Goal: Check status: Check status

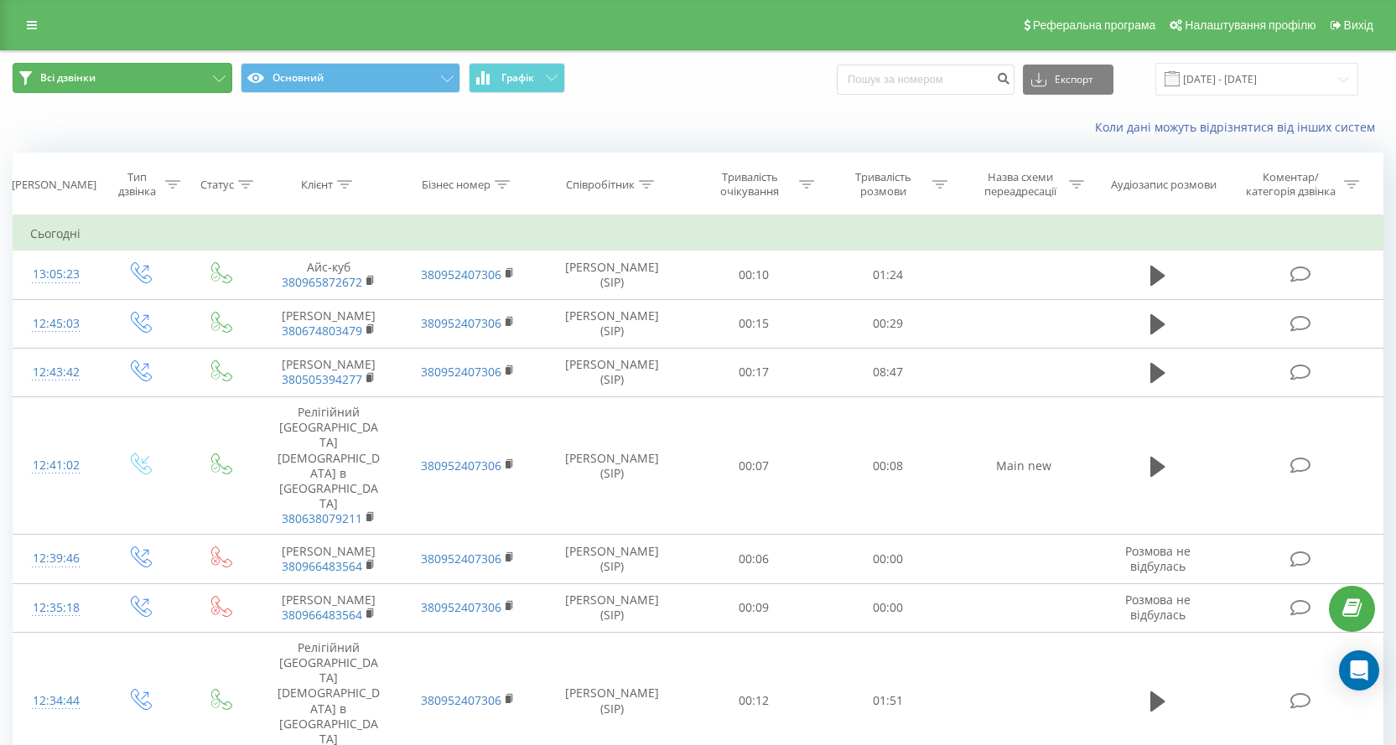
click at [75, 83] on span "Всі дзвінки" at bounding box center [67, 77] width 55 height 13
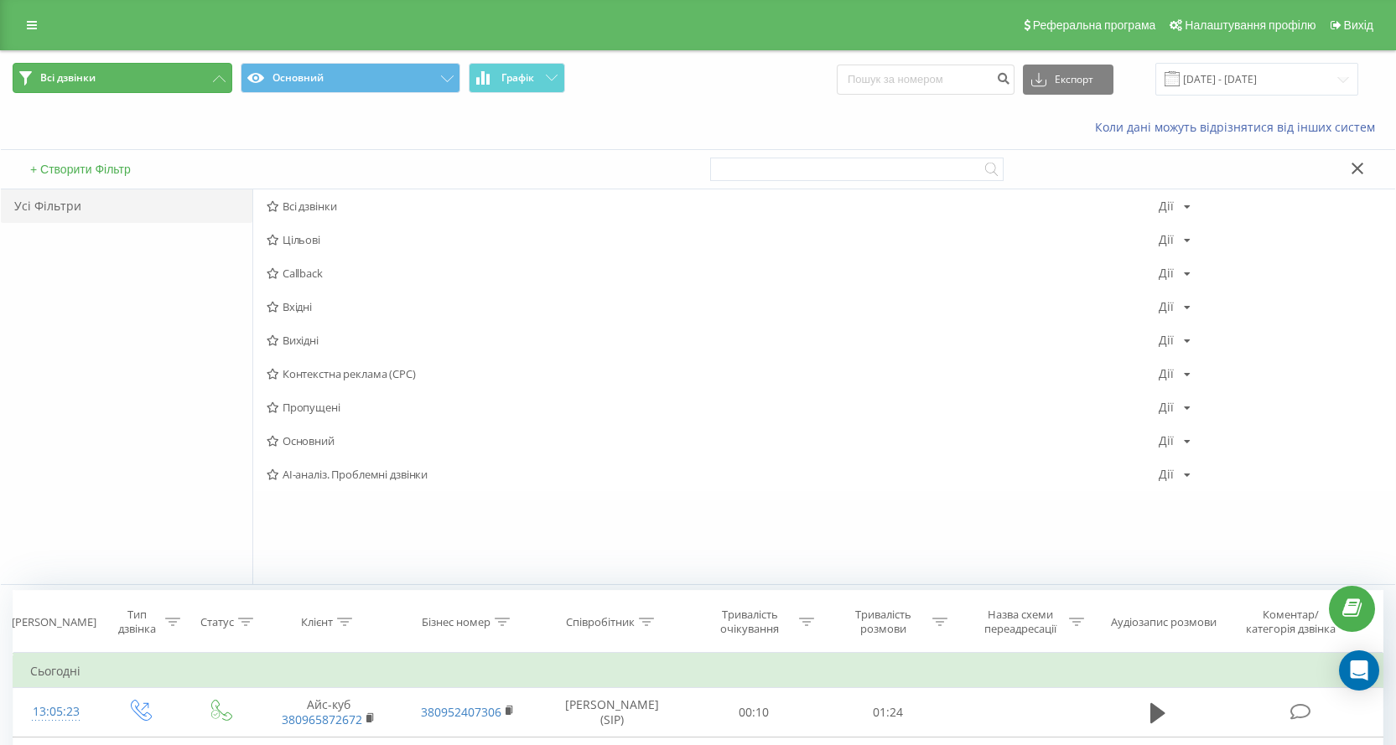
click at [188, 79] on button "Всі дзвінки" at bounding box center [123, 78] width 220 height 30
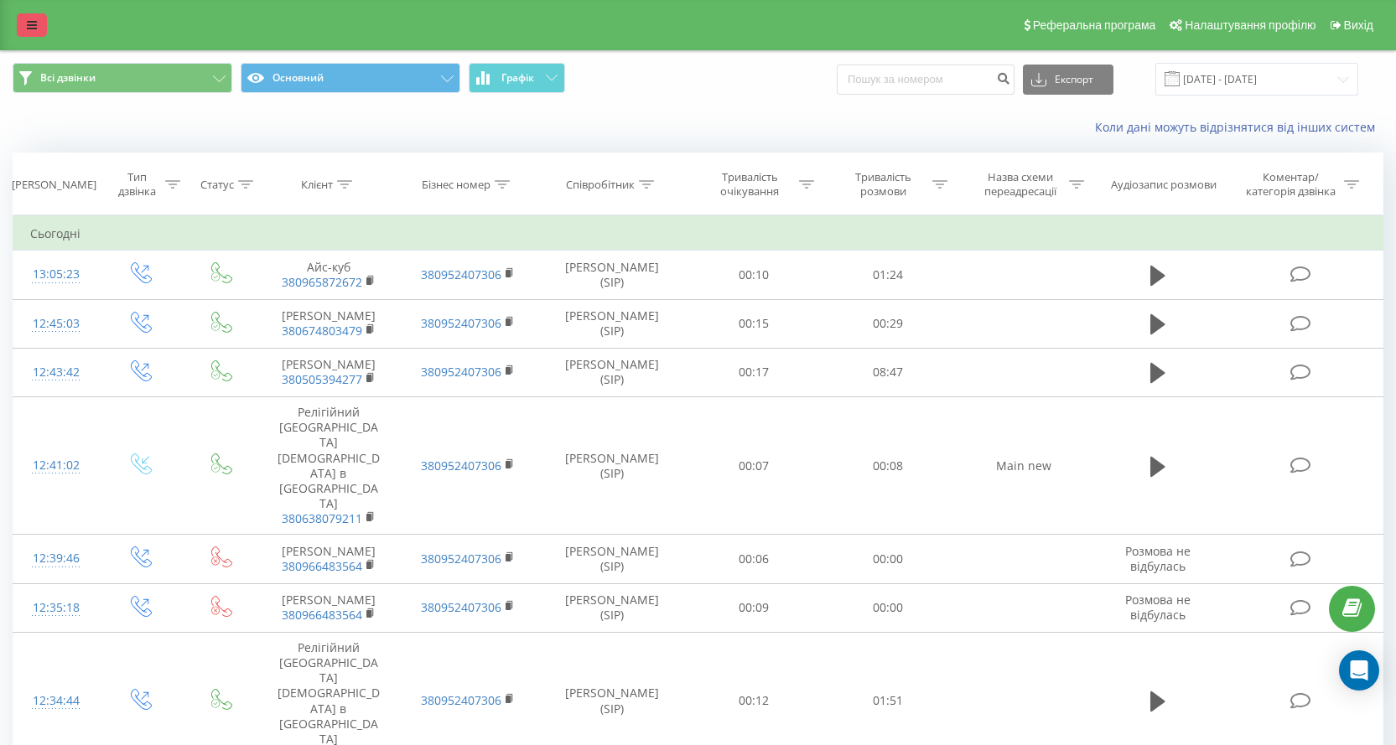
click at [39, 29] on link at bounding box center [32, 24] width 30 height 23
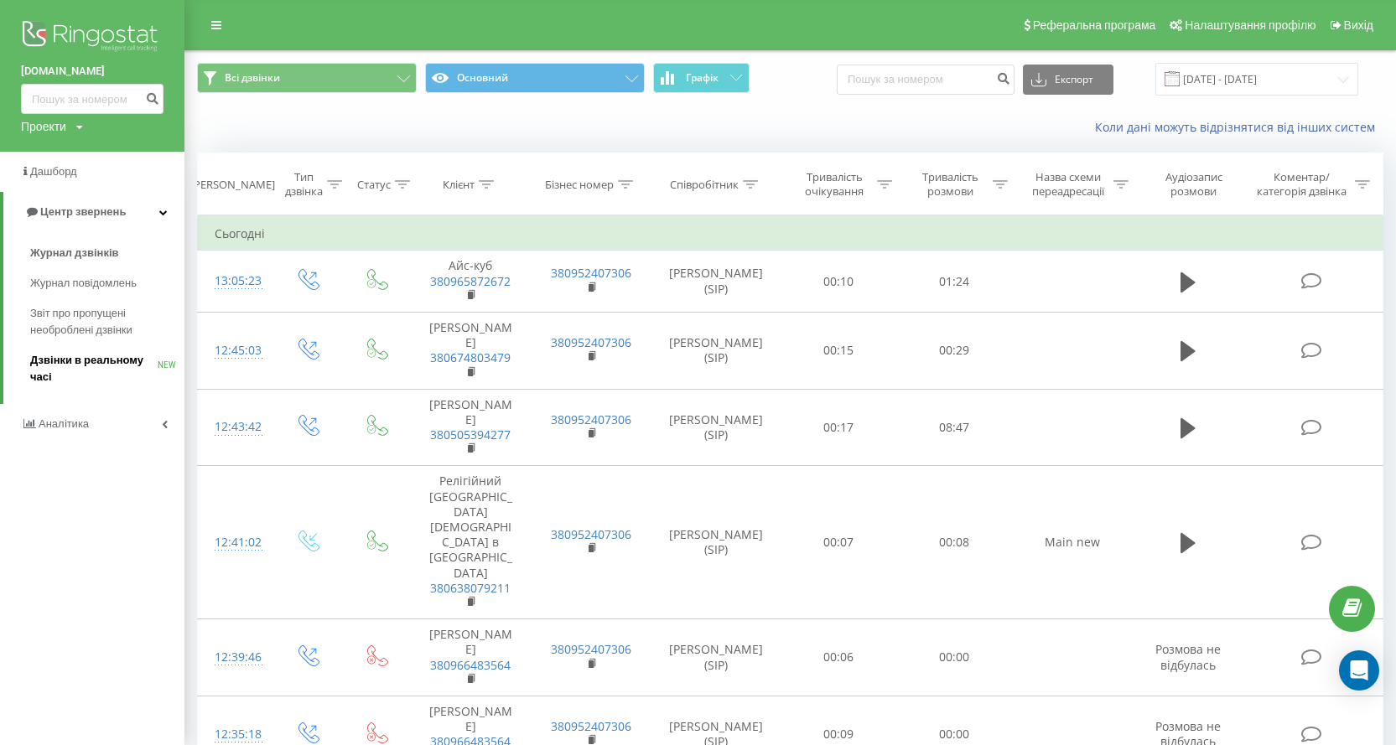
click at [123, 355] on span "Дзвінки в реальному часі" at bounding box center [93, 369] width 127 height 34
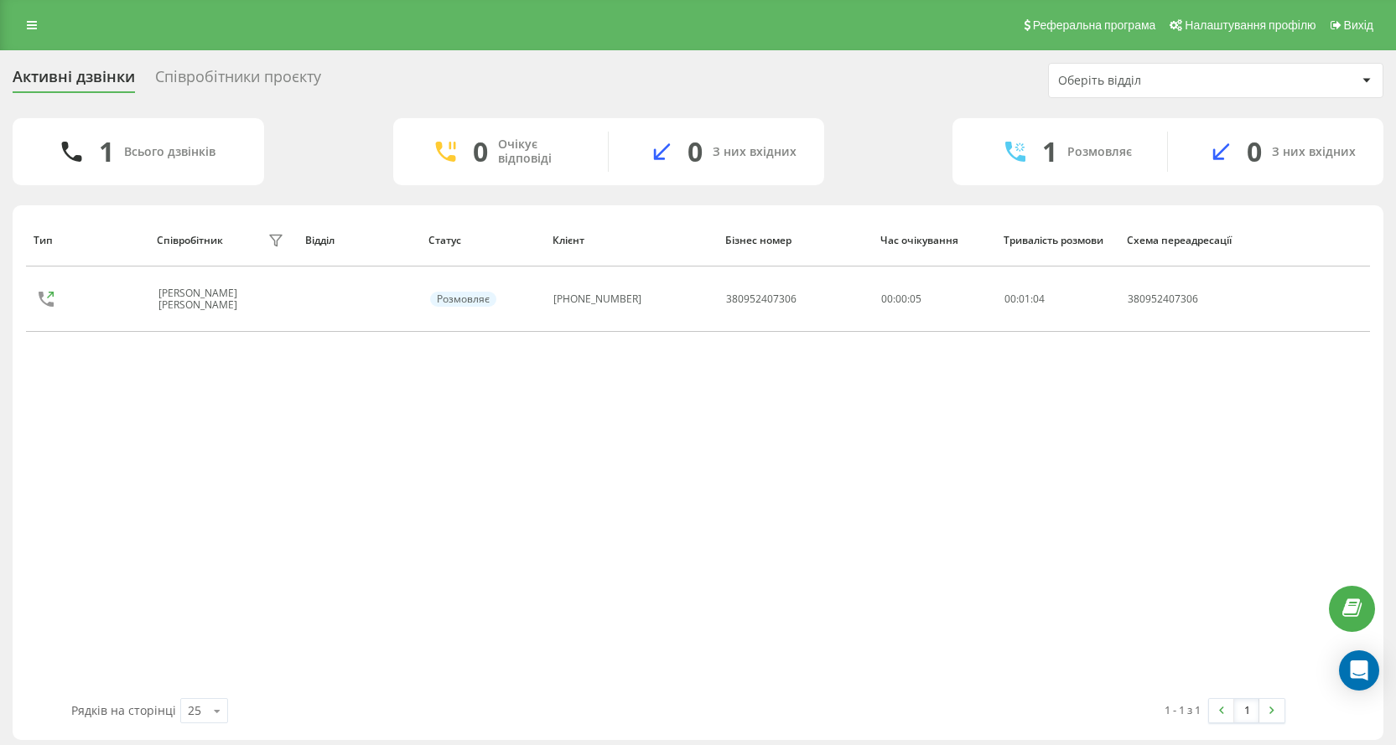
click at [192, 90] on div "Співробітники проєкту" at bounding box center [238, 81] width 166 height 26
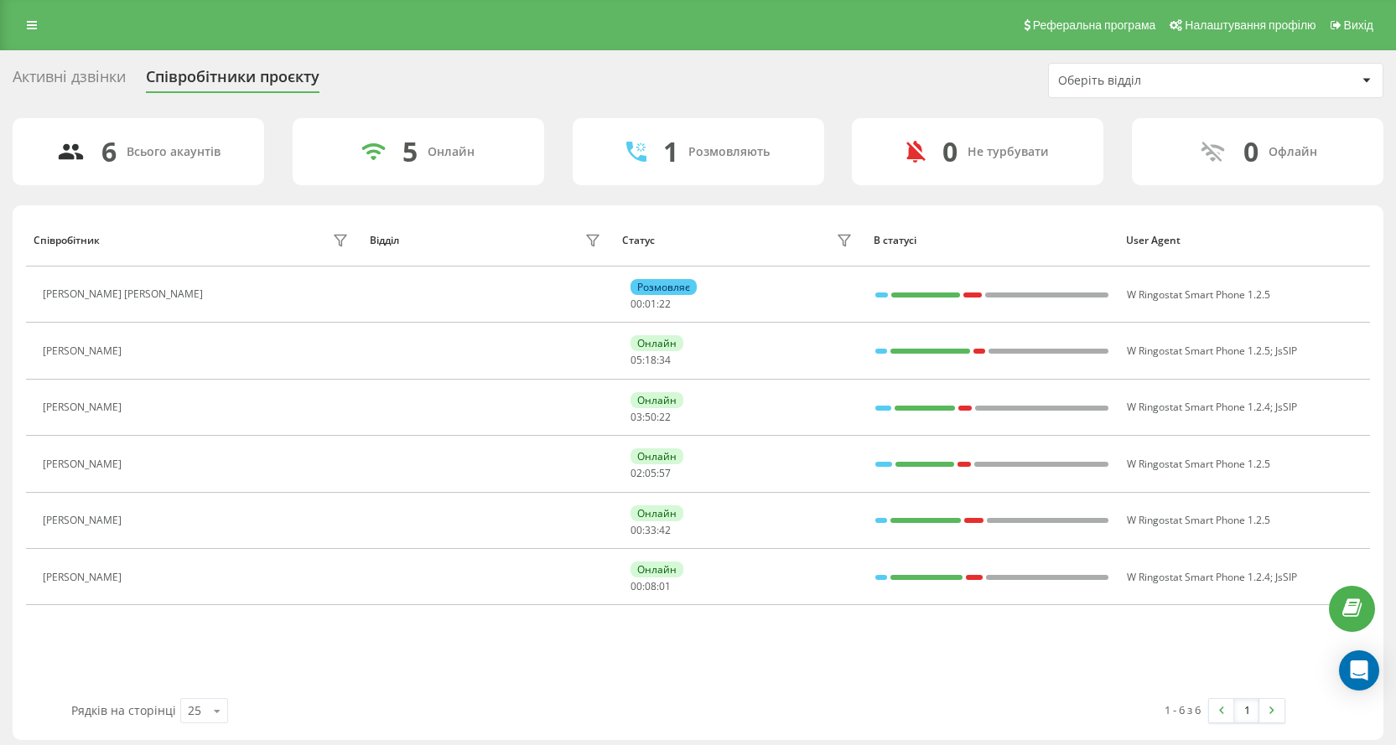
click at [99, 62] on div "Активні дзвінки Співробітники проєкту Оберіть відділ 6 Всього акаунтів 5 Онлайн…" at bounding box center [698, 401] width 1396 height 702
click at [69, 85] on div "Активні дзвінки" at bounding box center [69, 81] width 113 height 26
